Goal: Book appointment/travel/reservation

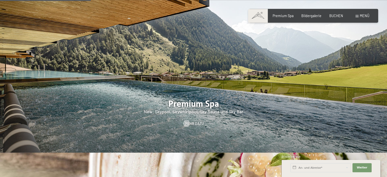
scroll to position [588, 0]
click at [196, 121] on span "Mehr dazu" at bounding box center [199, 123] width 19 height 5
click at [187, 120] on div at bounding box center [187, 123] width 4 height 7
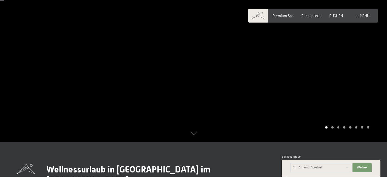
scroll to position [35, 0]
click at [333, 128] on div "Carousel Page 2" at bounding box center [332, 127] width 3 height 3
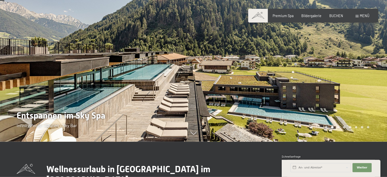
drag, startPoint x: 340, startPoint y: 129, endPoint x: 337, endPoint y: 128, distance: 2.6
click at [337, 128] on div "Carousel Pagination" at bounding box center [346, 127] width 46 height 3
click at [337, 128] on div "Carousel Page 3" at bounding box center [338, 127] width 3 height 3
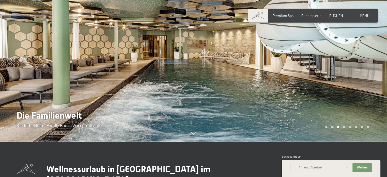
click at [337, 128] on div "Carousel Page 3 (Current Slide)" at bounding box center [338, 127] width 3 height 3
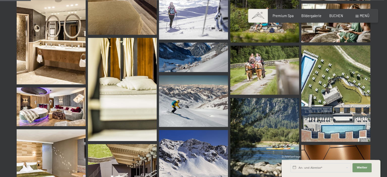
scroll to position [461, 0]
click at [62, 111] on img at bounding box center [51, 106] width 69 height 39
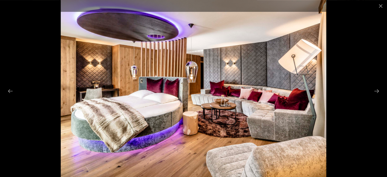
click at [366, 56] on div at bounding box center [193, 88] width 387 height 177
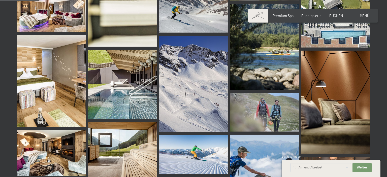
scroll to position [585, 0]
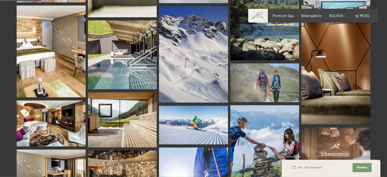
click at [117, 42] on img at bounding box center [122, 54] width 69 height 69
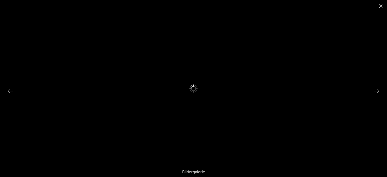
click at [380, 9] on button "Close gallery" at bounding box center [381, 6] width 13 height 12
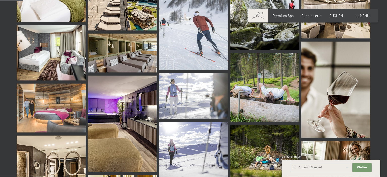
scroll to position [323, 0]
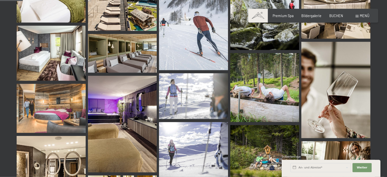
click at [360, 16] on span "Menü" at bounding box center [365, 16] width 10 height 4
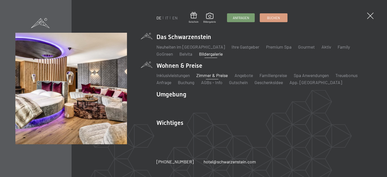
click at [210, 75] on link "Zimmer & Preise" at bounding box center [212, 76] width 32 height 6
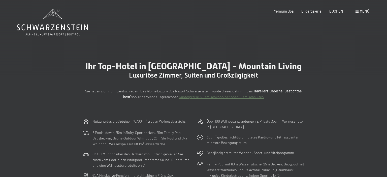
click at [311, 48] on div "Ihr Top-Hotel in [GEOGRAPHIC_DATA] - Mountain Living Luxuriöse Zimmer, Suiten u…" at bounding box center [193, 80] width 387 height 72
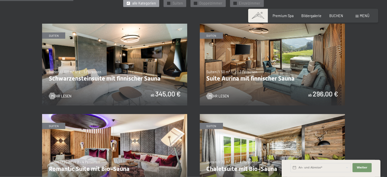
scroll to position [276, 0]
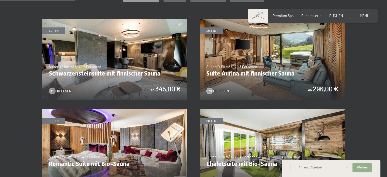
click at [363, 168] on span "Weiter" at bounding box center [362, 168] width 11 height 4
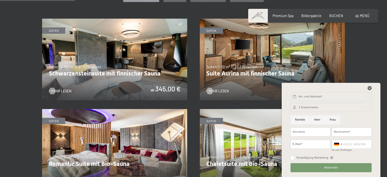
click at [370, 88] on icon at bounding box center [370, 88] width 4 height 4
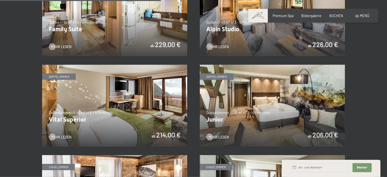
scroll to position [592, 0]
click at [359, 17] on div "Menü" at bounding box center [363, 15] width 14 height 5
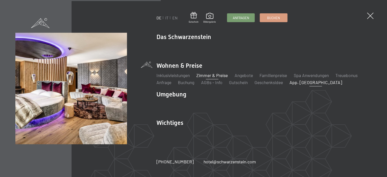
click at [310, 83] on link "App. [GEOGRAPHIC_DATA]" at bounding box center [316, 83] width 53 height 6
click at [207, 76] on link "Zimmer & Preise" at bounding box center [212, 76] width 32 height 6
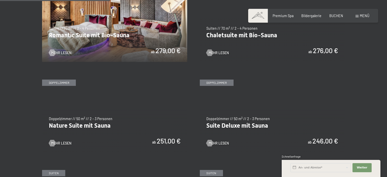
scroll to position [405, 0]
